Goal: Task Accomplishment & Management: Complete application form

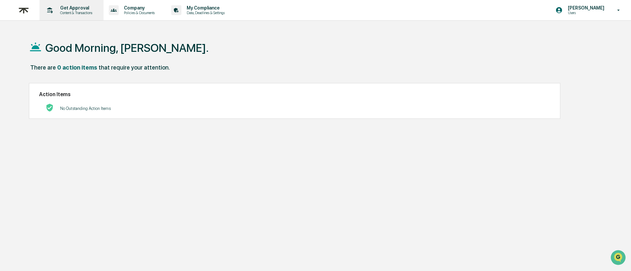
click at [76, 14] on p "Content & Transactions" at bounding box center [75, 13] width 41 height 5
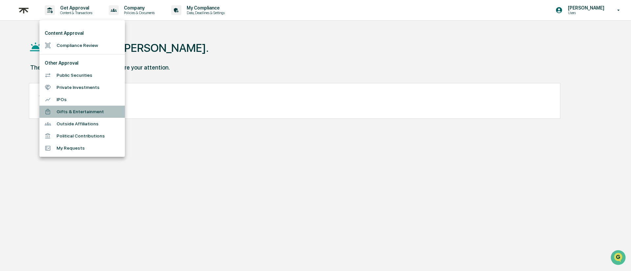
click at [71, 107] on li "Gifts & Entertainment" at bounding box center [81, 112] width 85 height 12
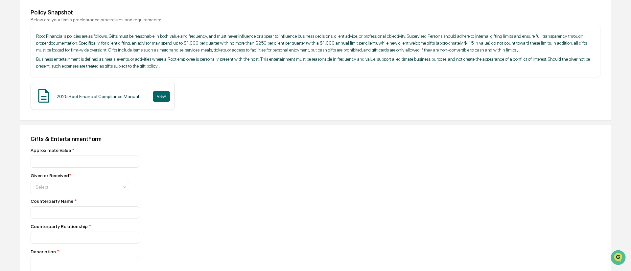
scroll to position [130, 0]
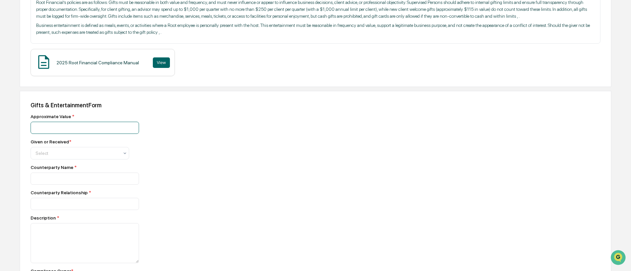
click at [117, 134] on input "number" at bounding box center [85, 128] width 108 height 12
type input "***"
click at [86, 157] on div at bounding box center [76, 153] width 83 height 7
click at [82, 174] on div "Given" at bounding box center [80, 177] width 98 height 13
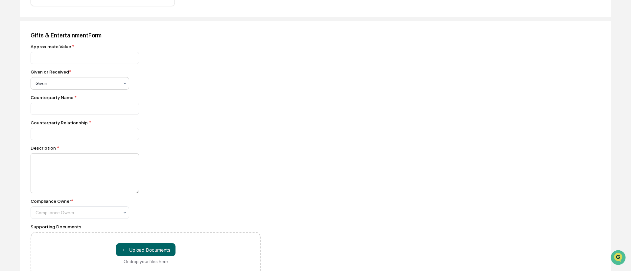
scroll to position [206, 0]
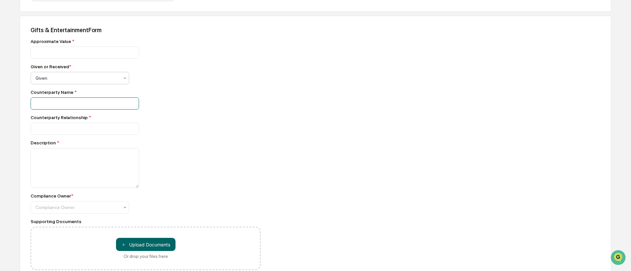
click at [82, 110] on input at bounding box center [85, 104] width 108 height 12
type input "**********"
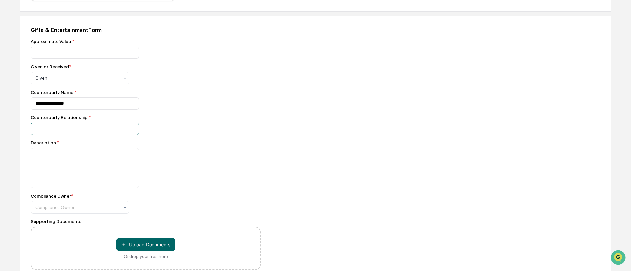
click at [88, 135] on input at bounding box center [85, 129] width 108 height 12
type input "******"
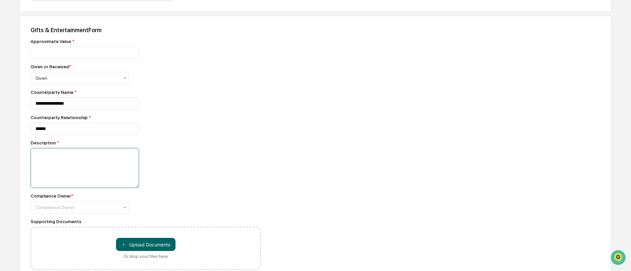
click at [93, 180] on textarea at bounding box center [85, 168] width 108 height 40
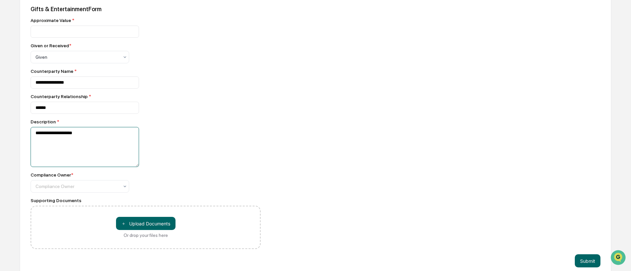
scroll to position [244, 0]
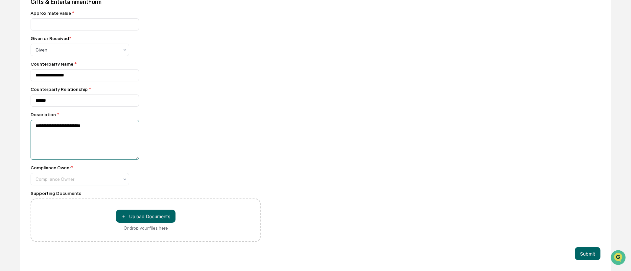
type textarea "**********"
click at [156, 175] on div "Compliance Owner * Compliance Owner" at bounding box center [146, 175] width 230 height 20
click at [80, 182] on div at bounding box center [76, 179] width 83 height 7
click at [77, 193] on div "[PERSON_NAME]" at bounding box center [80, 194] width 98 height 13
click at [176, 176] on div "Compliance Owner * [PERSON_NAME]" at bounding box center [146, 175] width 230 height 20
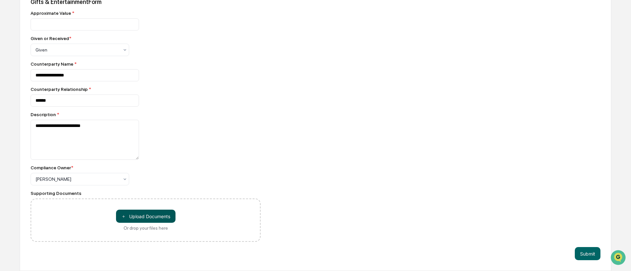
click at [156, 216] on button "＋ Upload Documents" at bounding box center [145, 216] width 59 height 13
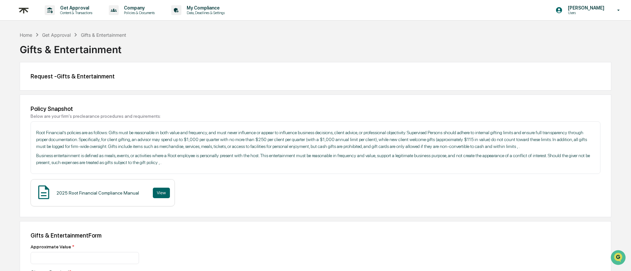
scroll to position [257, 0]
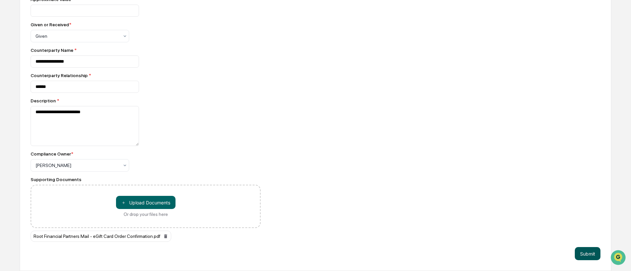
click at [589, 254] on button "Submit" at bounding box center [588, 253] width 26 height 13
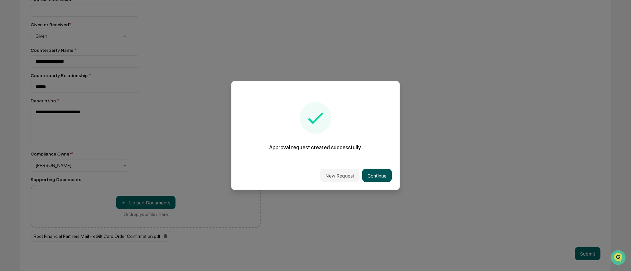
click at [375, 176] on button "Continue" at bounding box center [377, 175] width 30 height 13
